Goal: Obtain resource: Download file/media

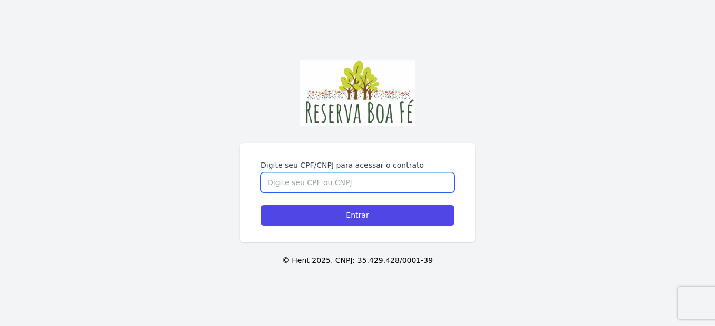
click at [314, 181] on input "Digite seu CPF/CNPJ para acessar o contrato" at bounding box center [358, 183] width 194 height 20
click at [310, 186] on input "Digite seu CPF/CNPJ para acessar o contrato" at bounding box center [358, 183] width 194 height 20
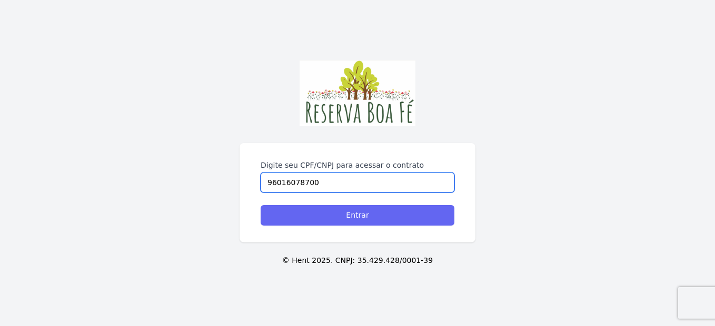
type input "96016078700"
click at [356, 213] on input "Entrar" at bounding box center [358, 215] width 194 height 21
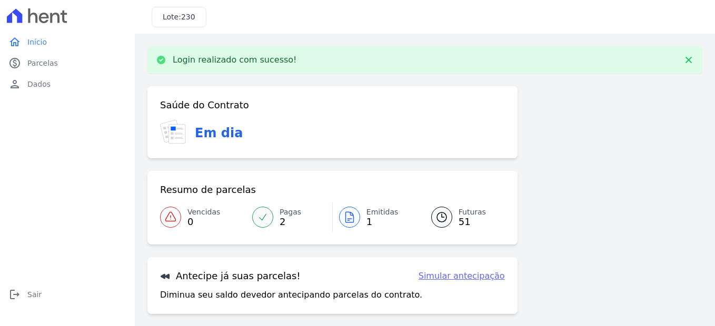
click at [375, 216] on span "Emitidas" at bounding box center [382, 212] width 32 height 11
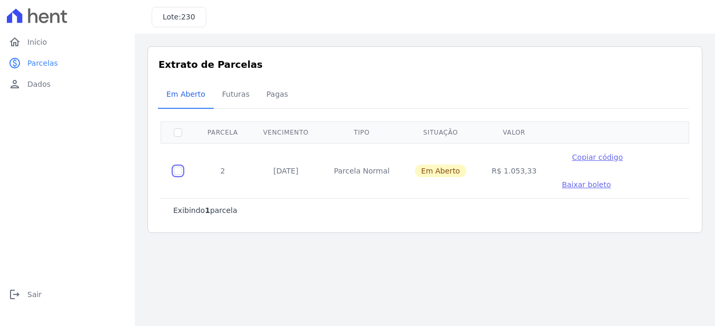
click at [179, 172] on input "checkbox" at bounding box center [178, 171] width 8 height 8
checkbox input "true"
click at [566, 187] on span "Baixar boleto" at bounding box center [586, 185] width 49 height 8
click at [42, 43] on span "Início" at bounding box center [36, 42] width 19 height 11
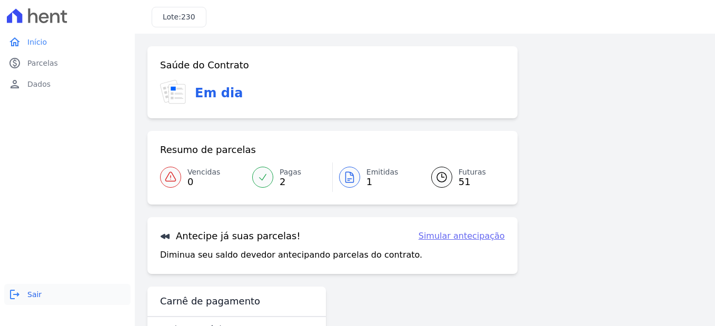
click at [24, 296] on link "logout Sair" at bounding box center [67, 294] width 126 height 21
